Goal: Task Accomplishment & Management: Manage account settings

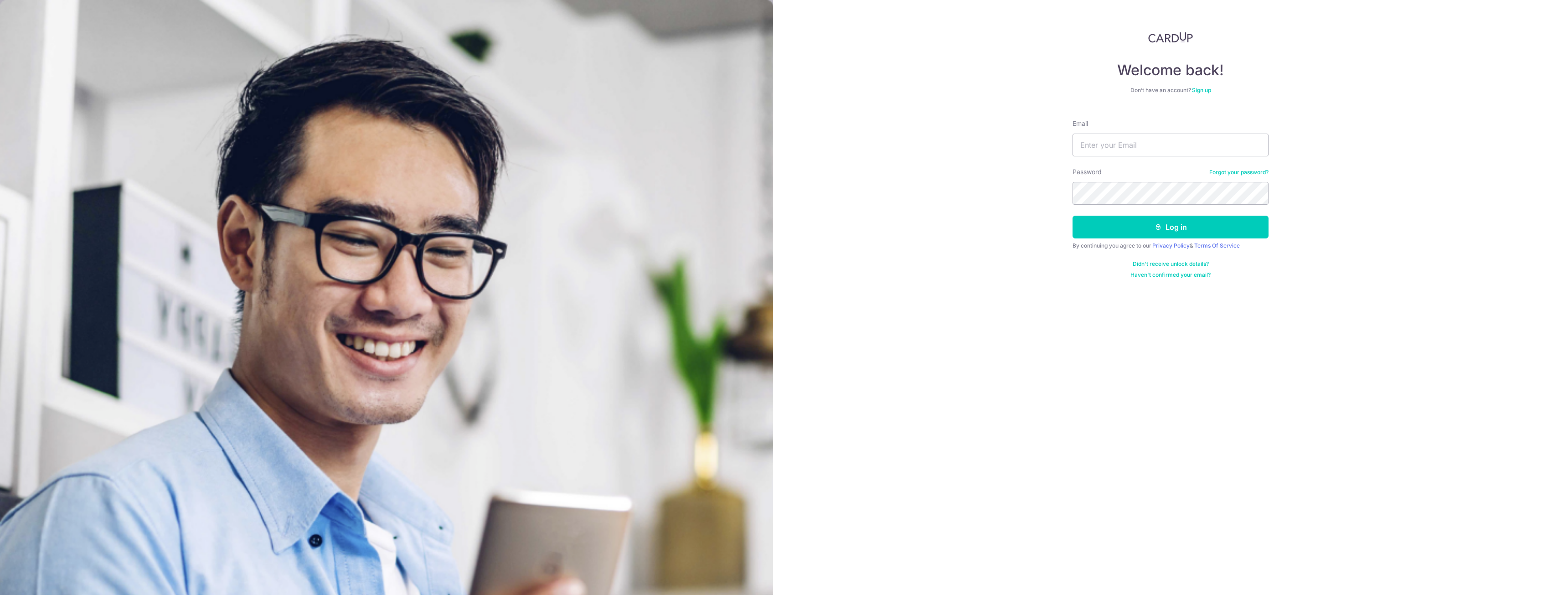
type input "[EMAIL_ADDRESS][DOMAIN_NAME]"
click at [1072, 216] on button "Log in" at bounding box center [1170, 227] width 196 height 23
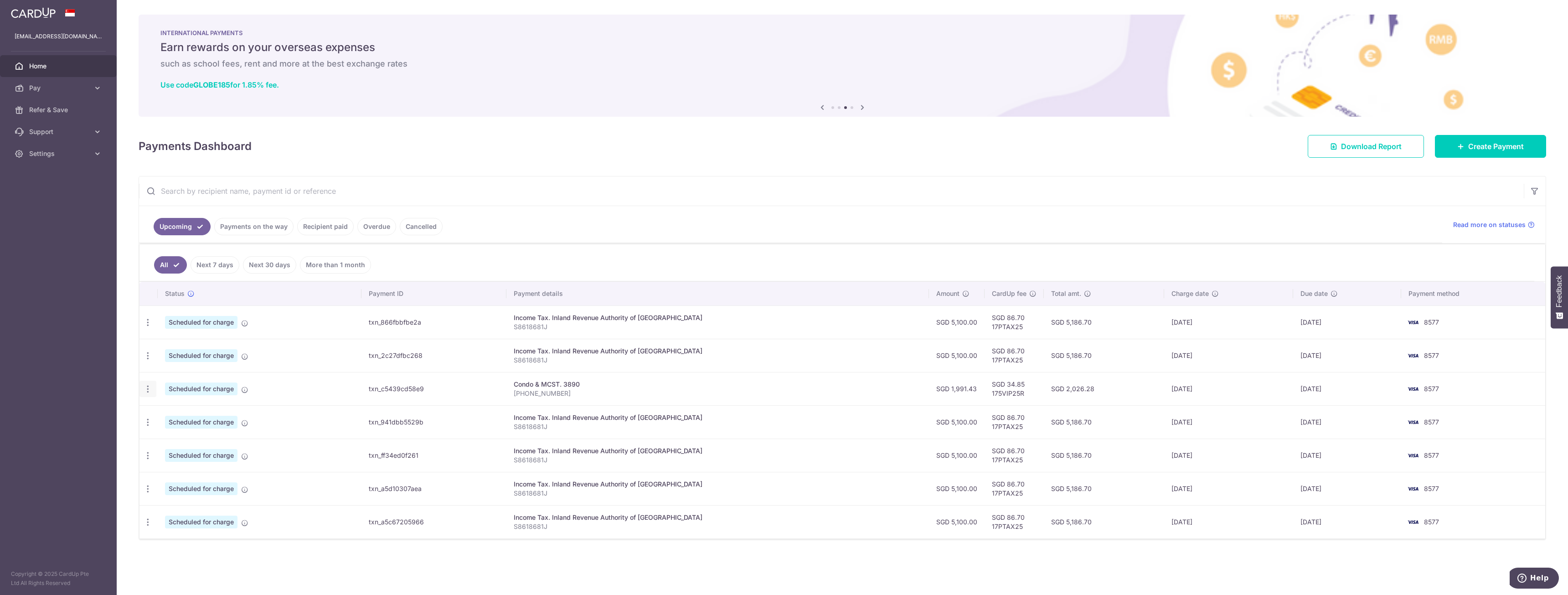
click at [151, 392] on icon "button" at bounding box center [148, 389] width 10 height 10
click at [187, 435] on span "Cancel payment" at bounding box center [196, 435] width 61 height 11
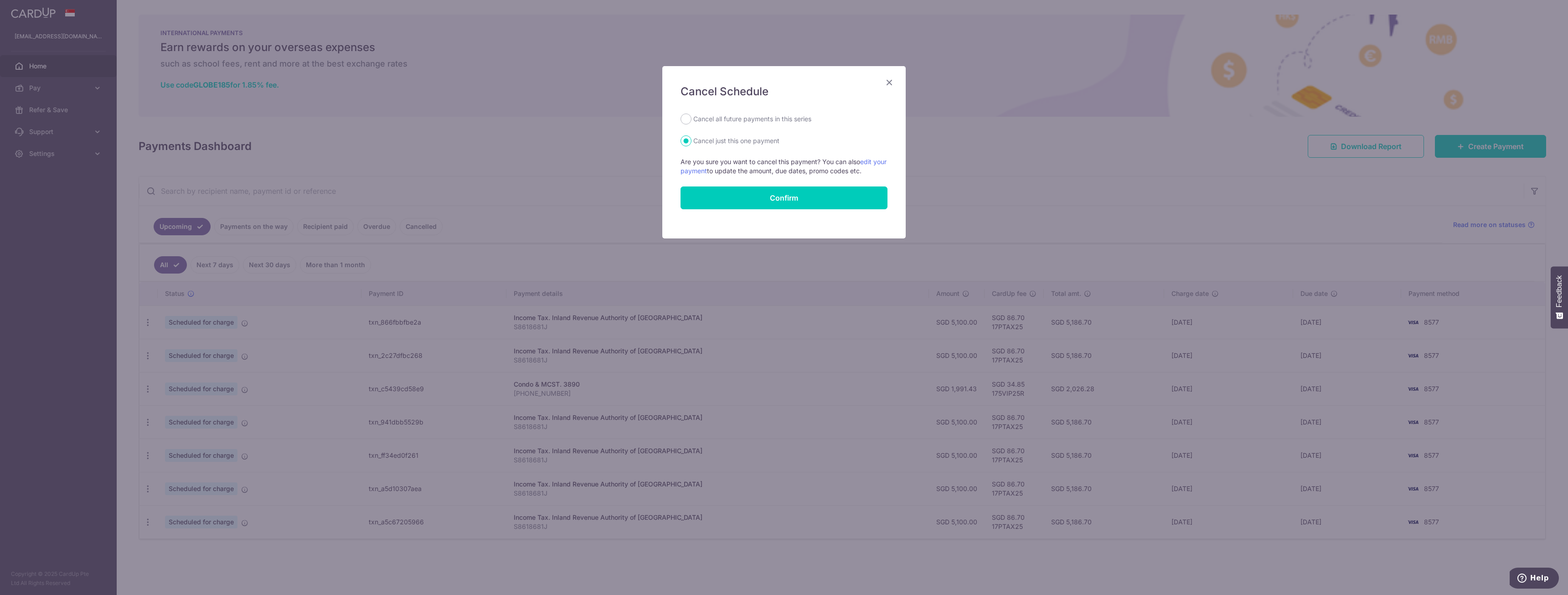
click at [757, 124] on label "Cancel all future payments in this series" at bounding box center [753, 119] width 118 height 11
click at [692, 124] on input "Cancel all future payments in this series" at bounding box center [686, 119] width 11 height 11
radio input "true"
click at [757, 197] on button "Confirm" at bounding box center [784, 198] width 207 height 23
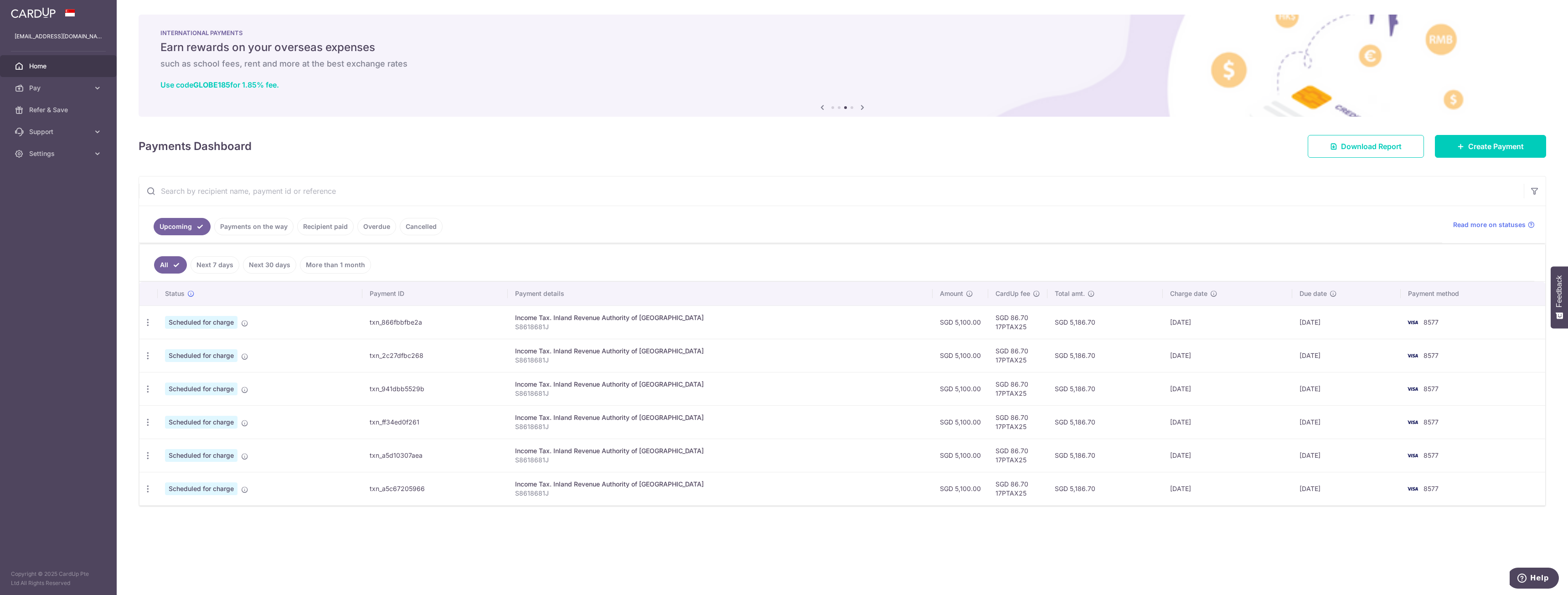
click at [56, 61] on link "Home" at bounding box center [58, 66] width 117 height 22
